Goal: Task Accomplishment & Management: Manage account settings

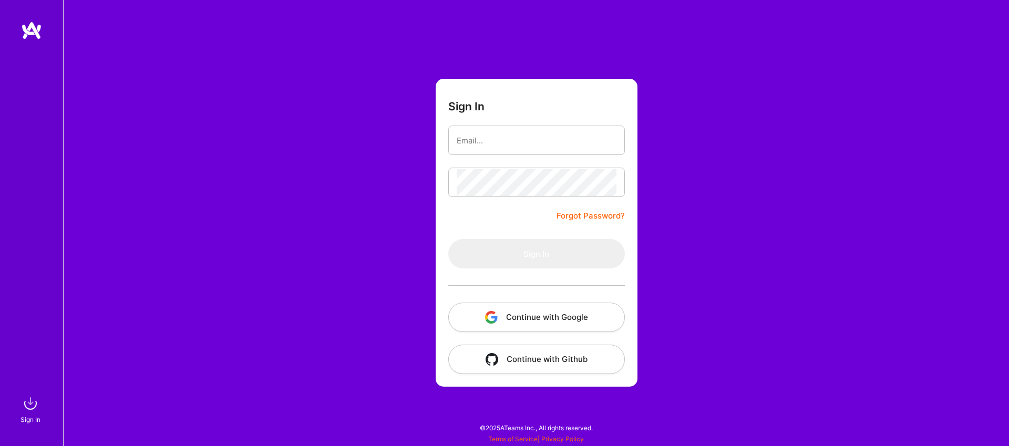
click at [560, 320] on button "Continue with Google" at bounding box center [536, 317] width 177 height 29
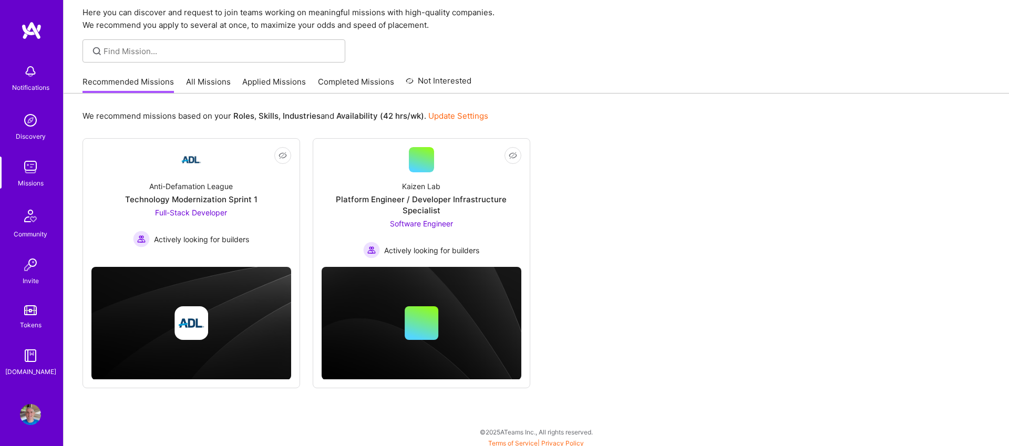
scroll to position [43, 0]
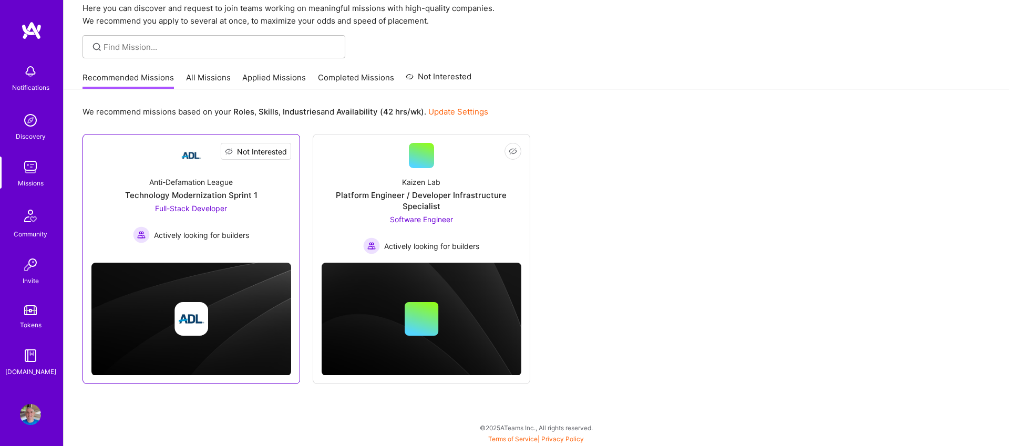
click at [276, 153] on span "Not Interested" at bounding box center [262, 151] width 50 height 11
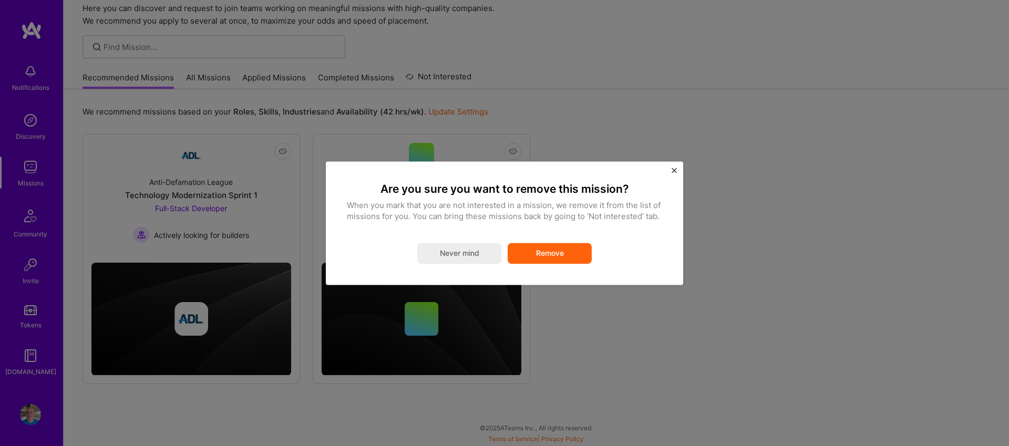
click at [575, 254] on button "Remove" at bounding box center [550, 253] width 84 height 21
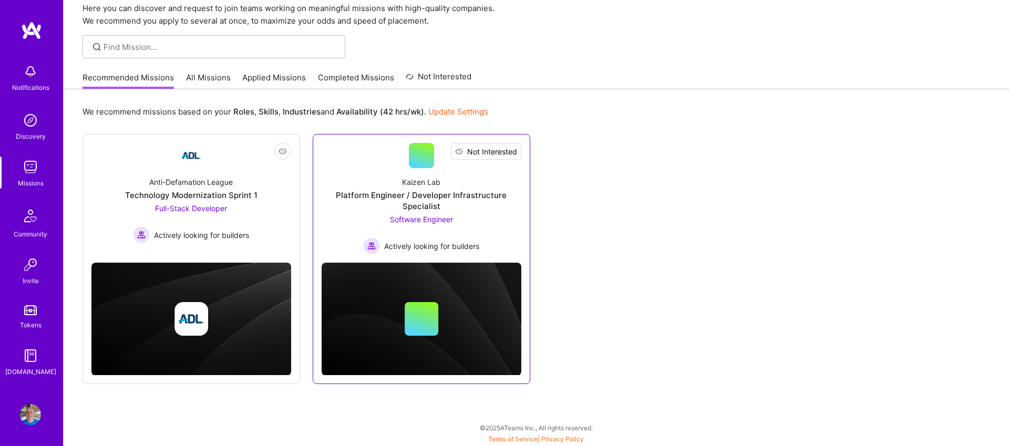
click at [501, 154] on span "Not Interested" at bounding box center [492, 151] width 50 height 11
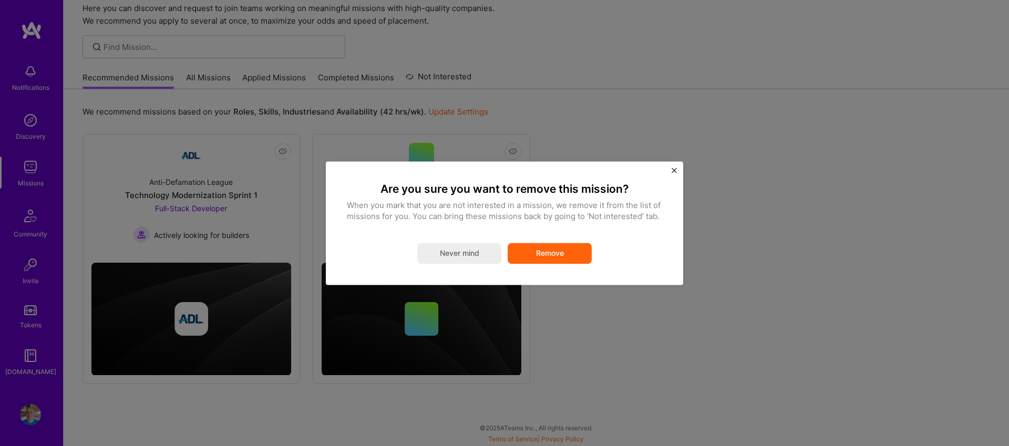
click at [549, 255] on button "Remove" at bounding box center [550, 253] width 84 height 21
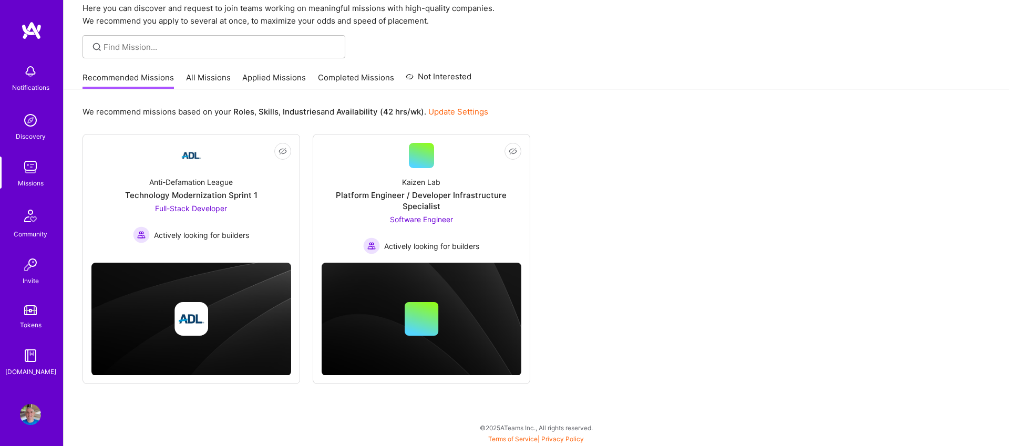
click at [39, 136] on div "Discovery" at bounding box center [31, 136] width 30 height 11
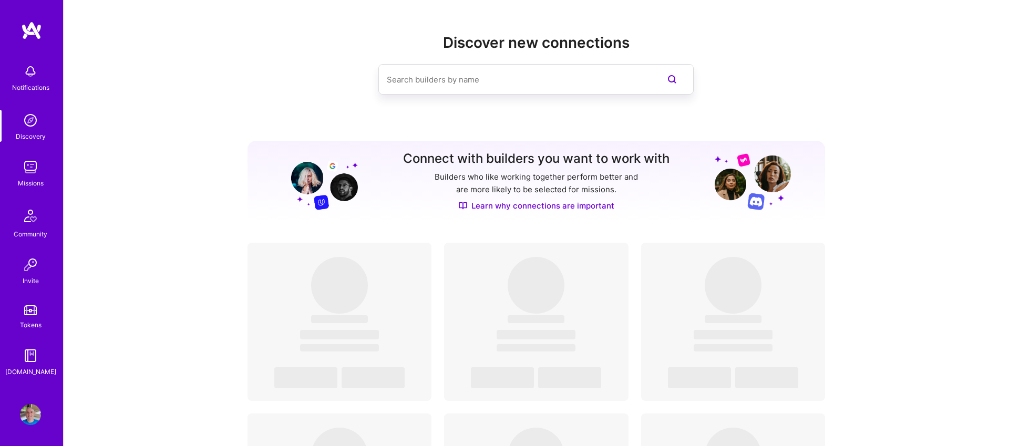
click at [29, 169] on img at bounding box center [30, 167] width 21 height 21
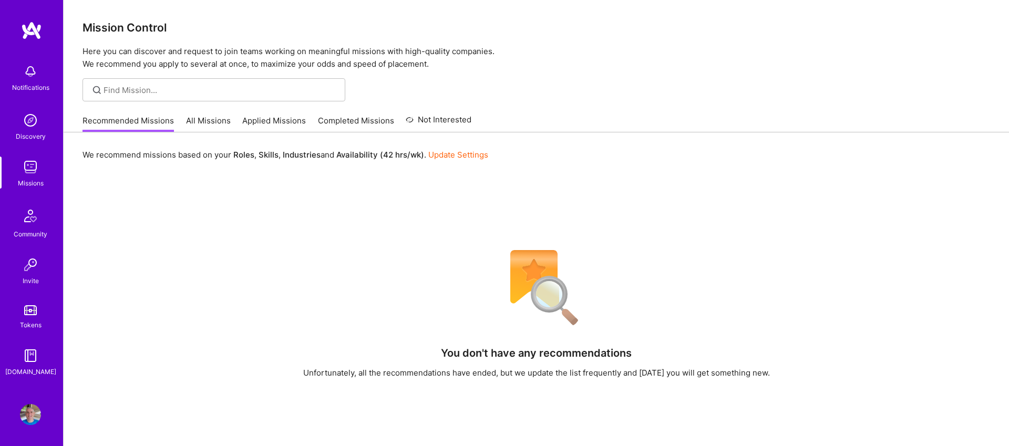
click at [275, 120] on link "Applied Missions" at bounding box center [274, 123] width 64 height 17
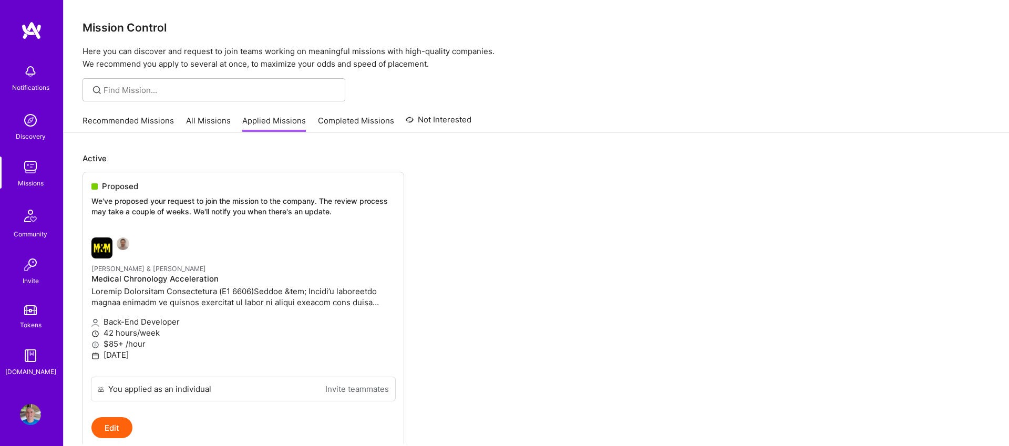
click at [131, 121] on link "Recommended Missions" at bounding box center [127, 123] width 91 height 17
